Goal: Check status: Check status

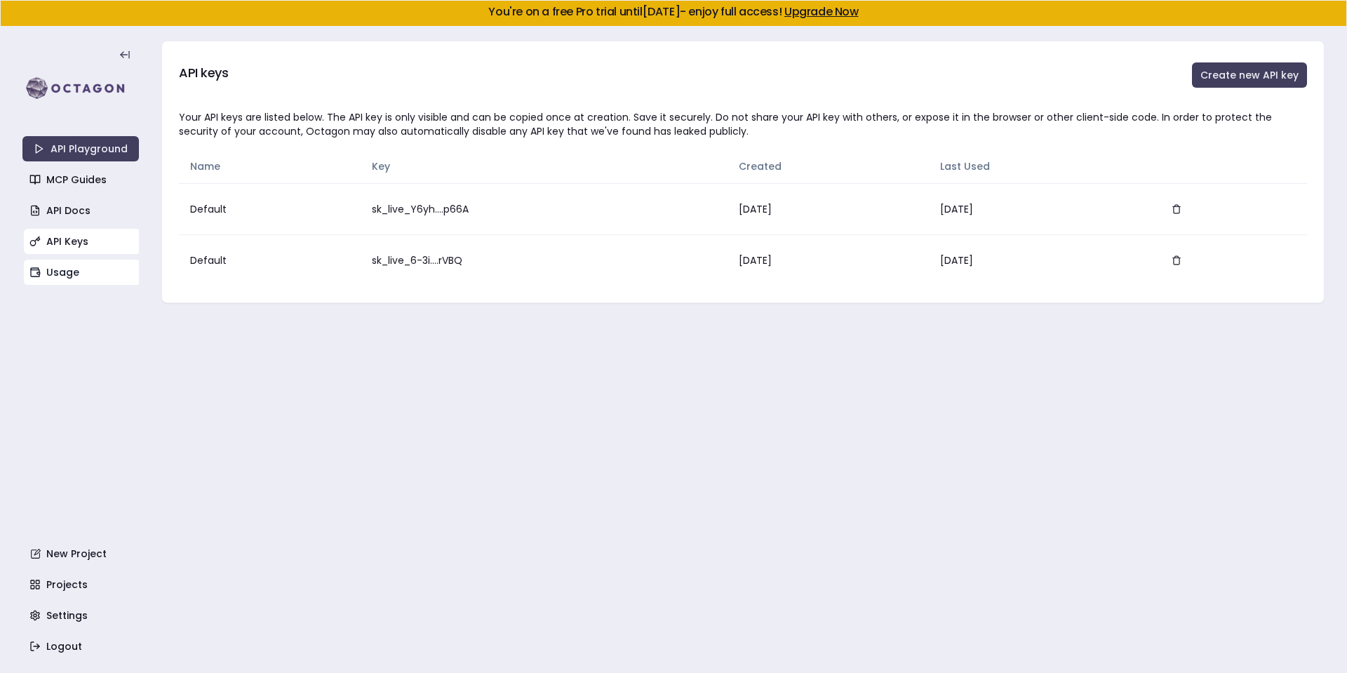
click at [76, 266] on link "Usage" at bounding box center [82, 271] width 116 height 25
